Goal: Book appointment/travel/reservation

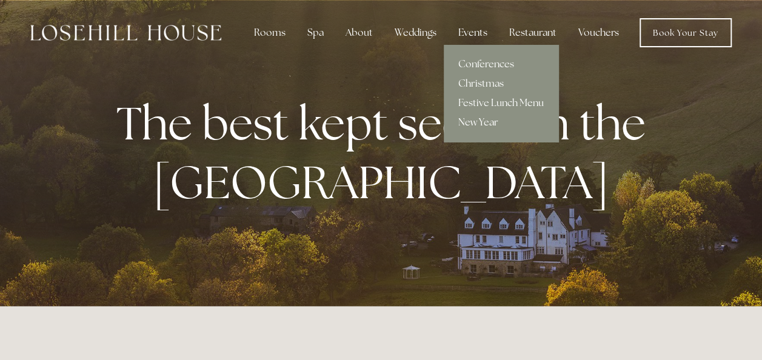
click at [483, 118] on link "New Year" at bounding box center [500, 122] width 115 height 19
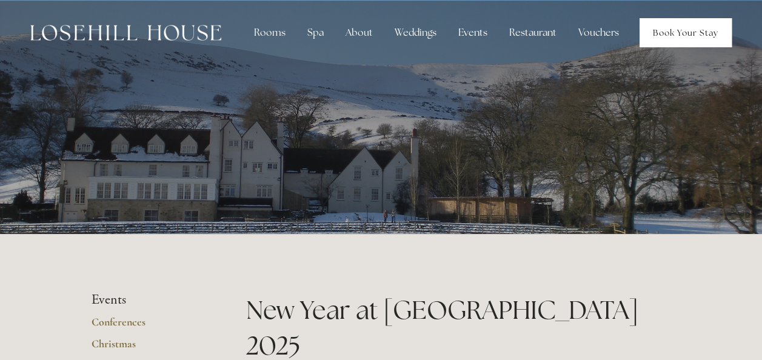
click at [699, 29] on link "Book Your Stay" at bounding box center [685, 32] width 92 height 29
